Goal: Transaction & Acquisition: Purchase product/service

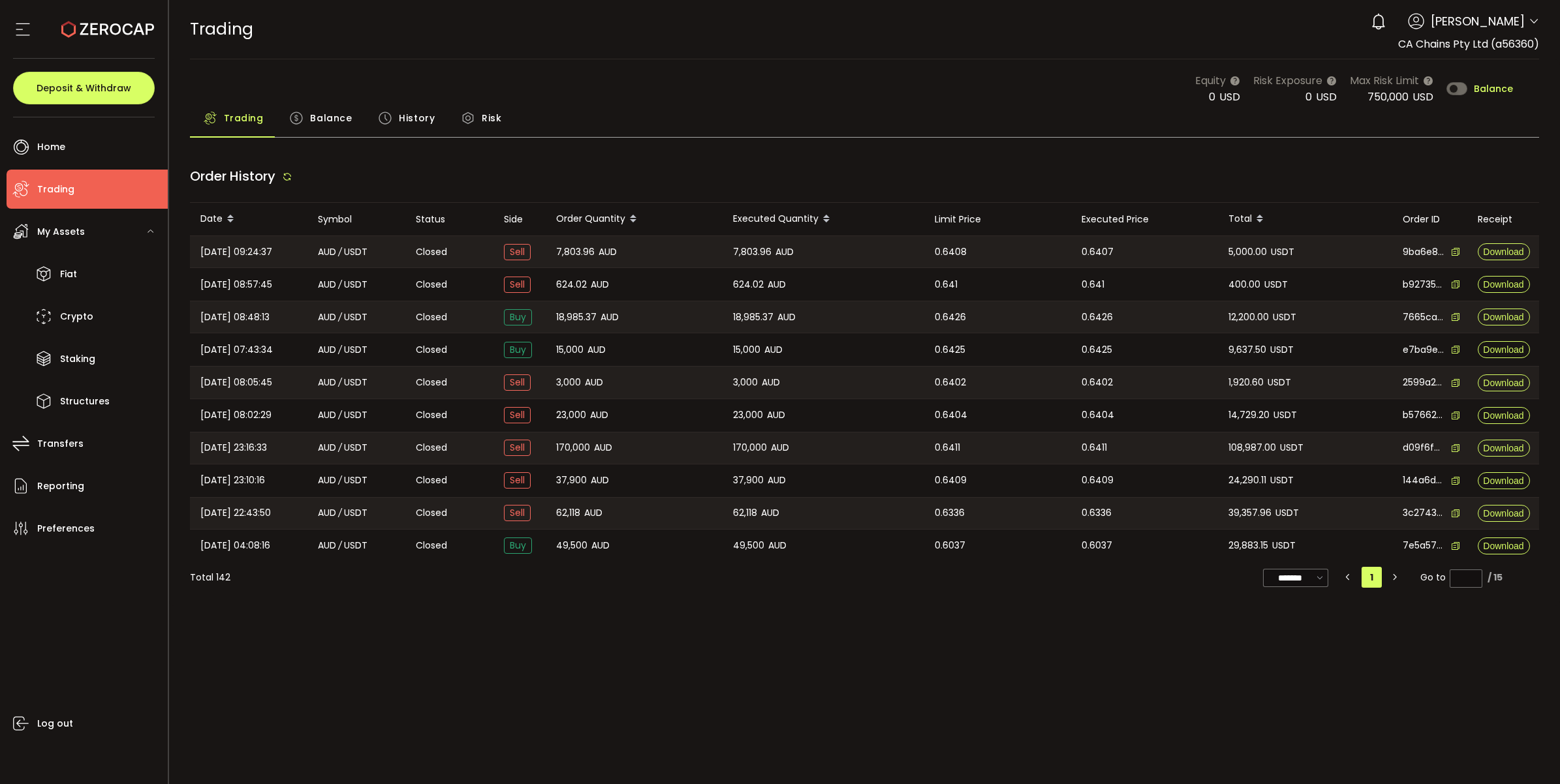
type input "***"
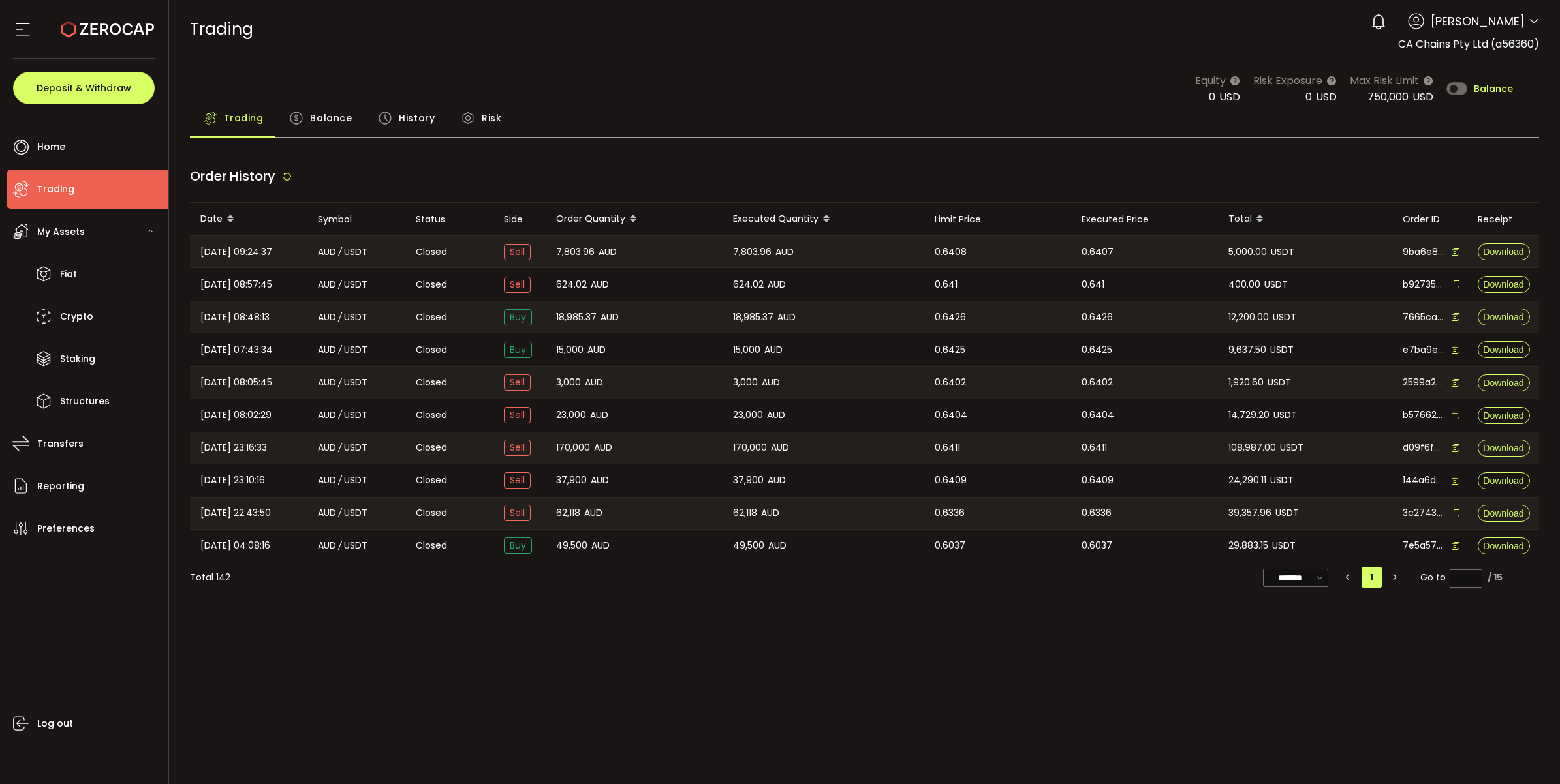
type input "***"
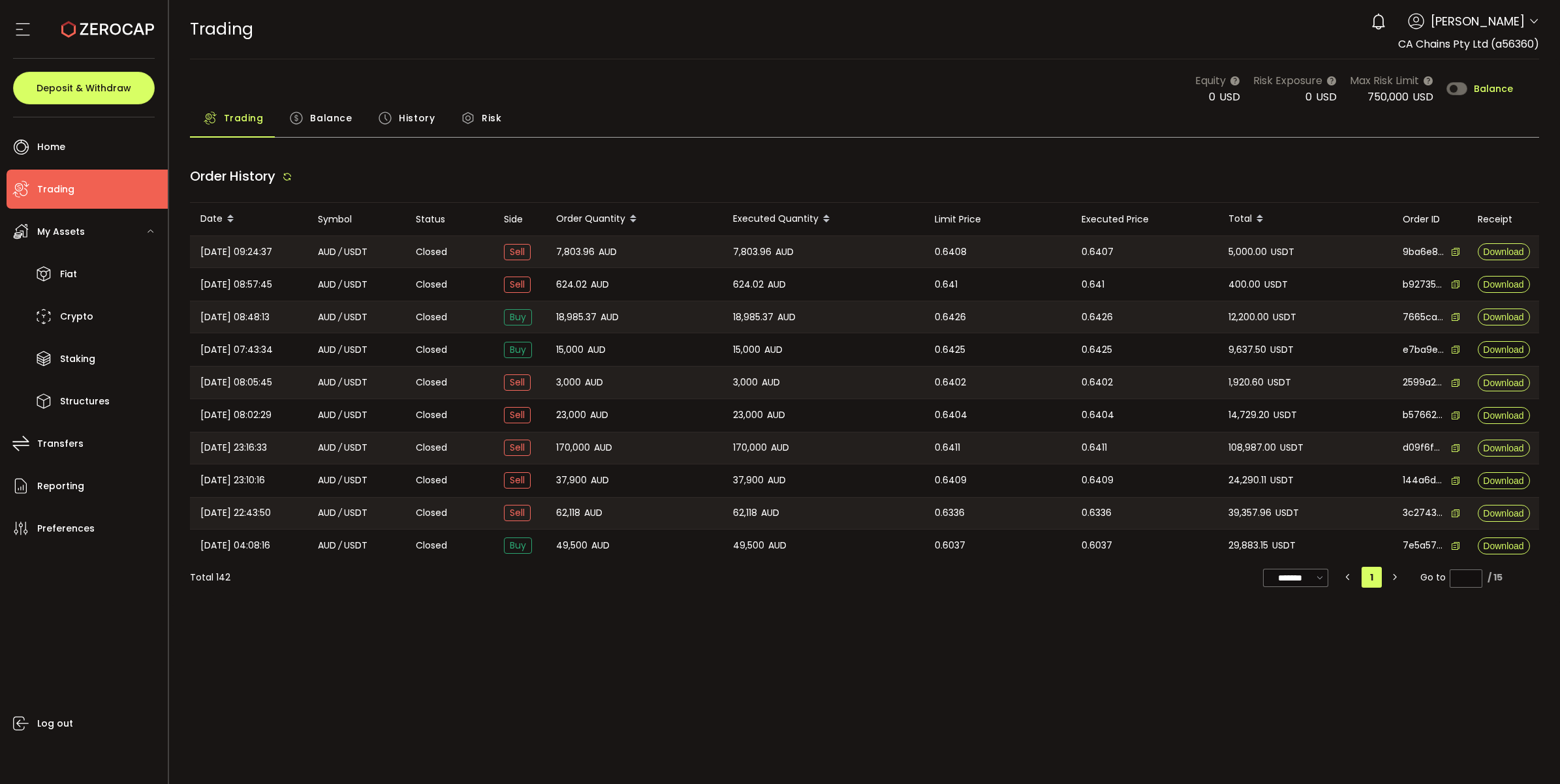
type input "***"
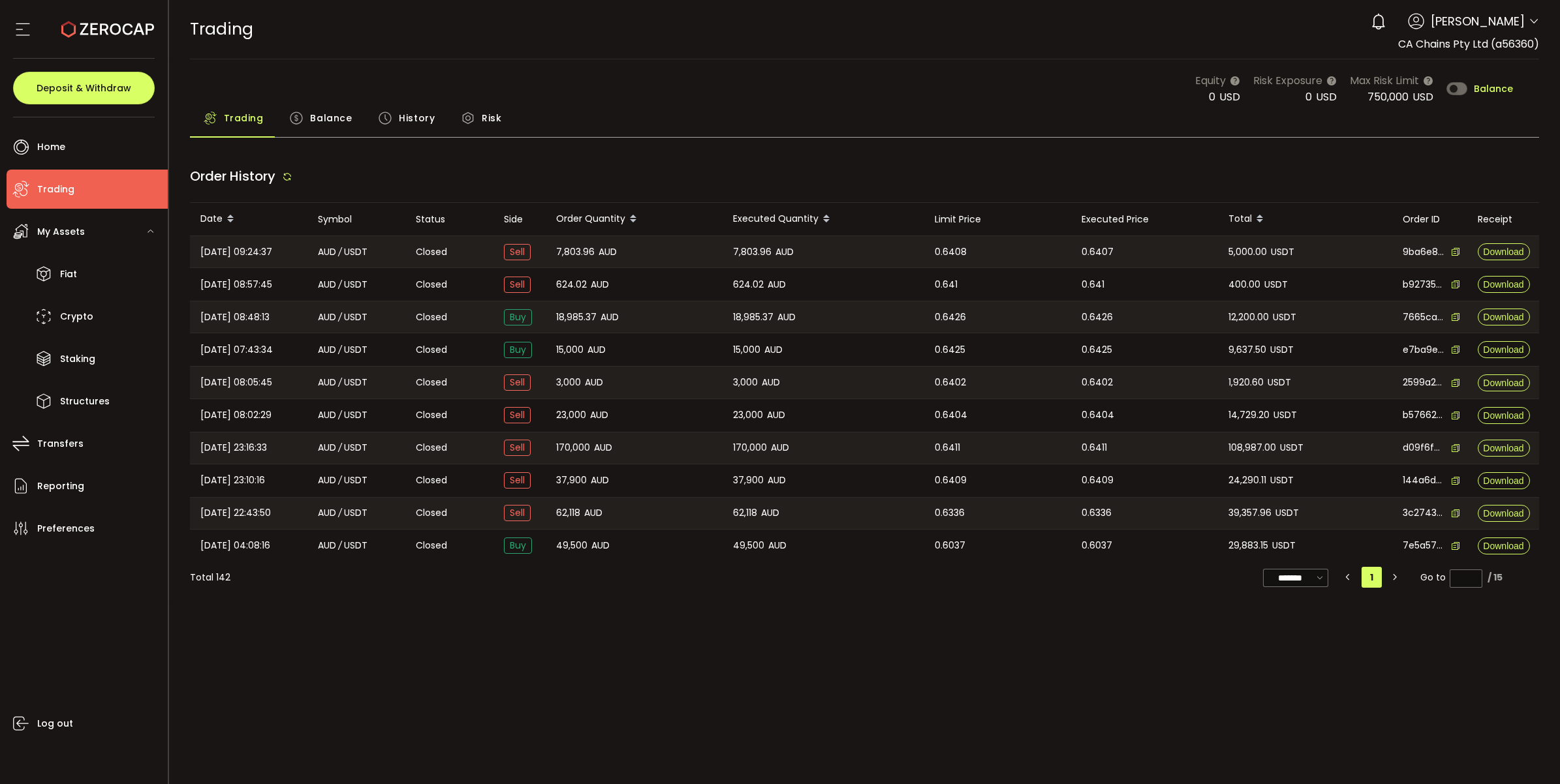
type input "***"
